Goal: Information Seeking & Learning: Understand process/instructions

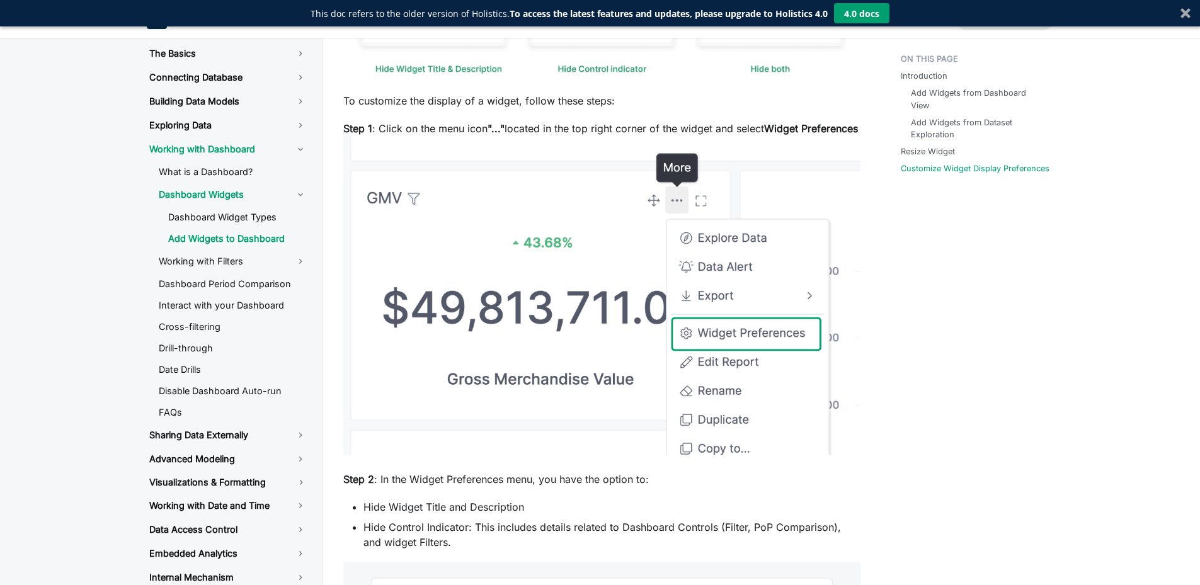
scroll to position [2185, 0]
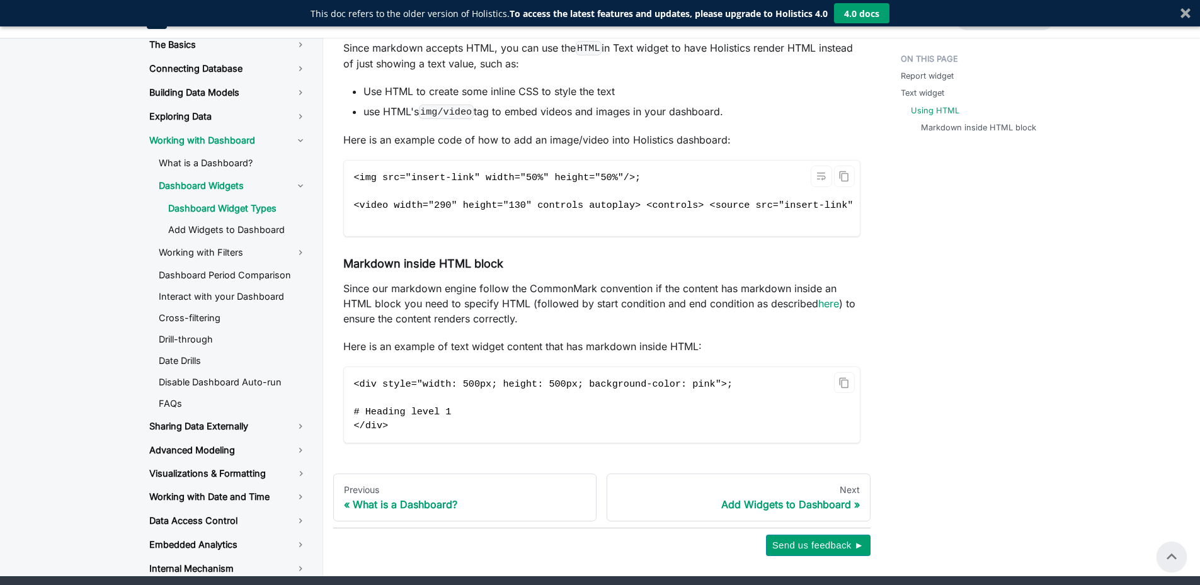
scroll to position [1070, 0]
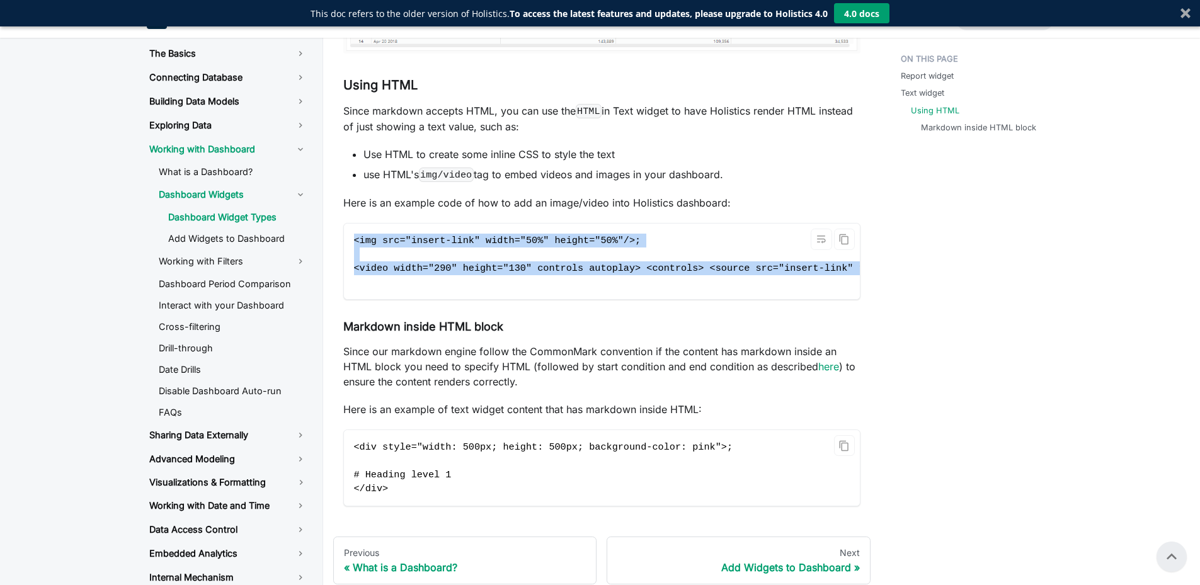
drag, startPoint x: 661, startPoint y: 295, endPoint x: 789, endPoint y: 303, distance: 128.7
click at [789, 299] on pre "<img src="insert-link" width="50%" height="50%"/>; <video width="290" height="1…" at bounding box center [602, 262] width 516 height 76
click at [748, 283] on code "<img src="insert-link" width="50%" height="50%"/>; <video width="290" height="1…" at bounding box center [681, 262] width 674 height 76
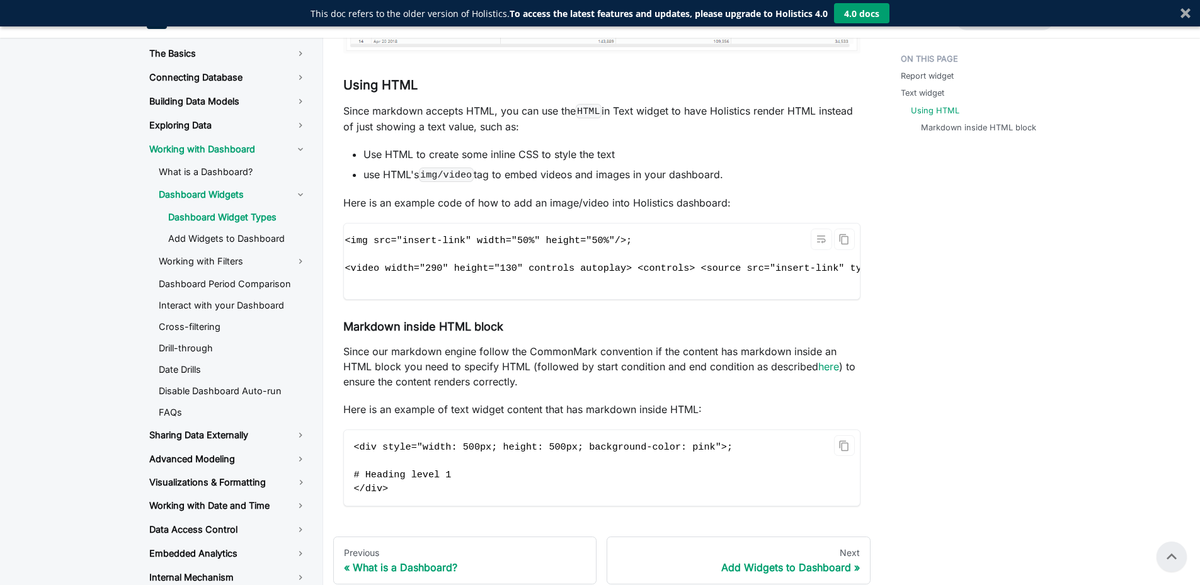
scroll to position [0, 0]
click at [636, 270] on span "<video width="290" height="130" controls autoplay> <controls> <source src="inse…" at bounding box center [681, 268] width 654 height 11
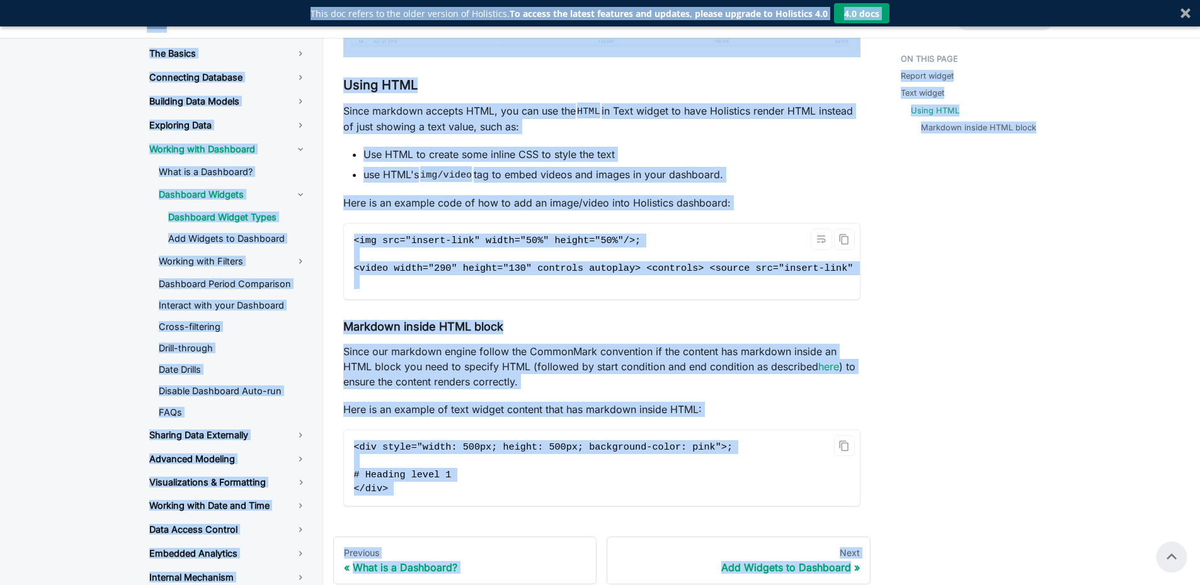
click at [636, 270] on span "<video width="290" height="130" controls autoplay> <controls> <source src="inse…" at bounding box center [681, 268] width 654 height 11
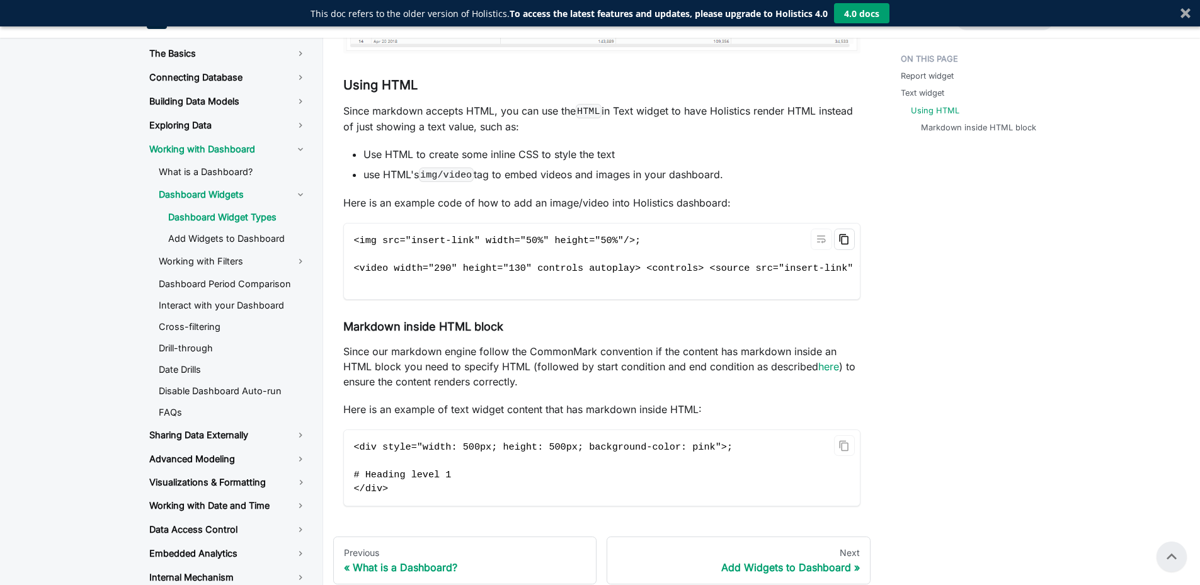
click at [845, 236] on icon "Copy code to clipboard" at bounding box center [843, 239] width 9 height 11
